Goal: Complete application form

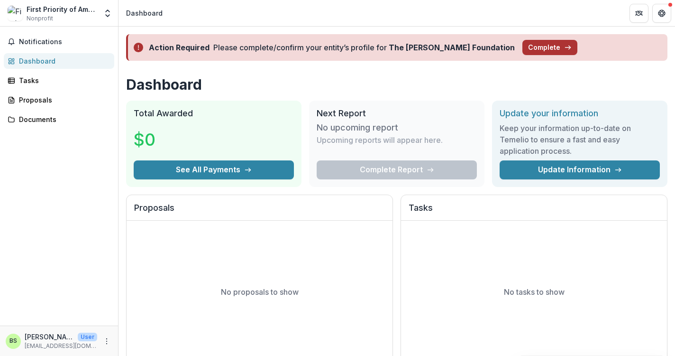
click at [523, 41] on button "Complete" at bounding box center [550, 47] width 55 height 15
